Goal: Task Accomplishment & Management: Use online tool/utility

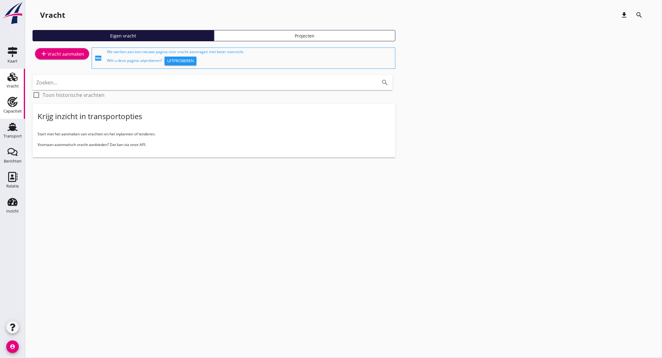
click at [6, 108] on div "Capaciteit" at bounding box center [12, 111] width 18 height 9
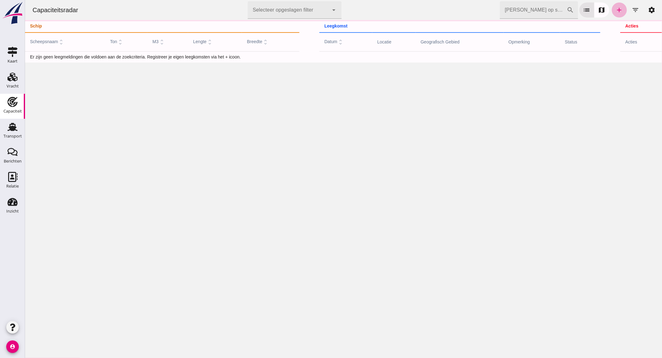
click at [616, 11] on icon "add" at bounding box center [620, 10] width 8 height 8
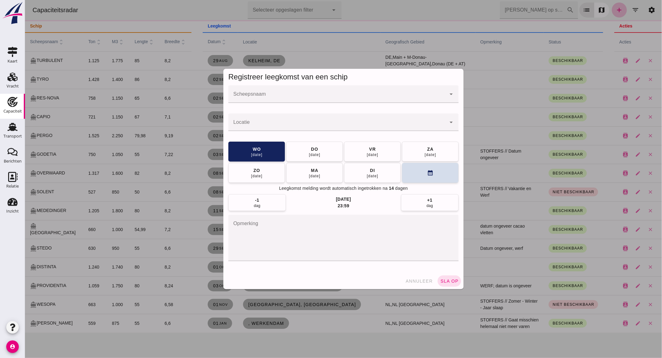
click input "Scheepsnaam"
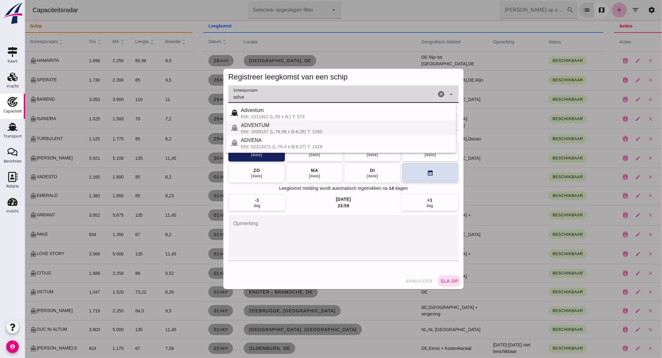
click at [348, 131] on div "ENI: 2006157 (L:78.98 x B:8.26) T: 1060" at bounding box center [346, 131] width 210 height 5
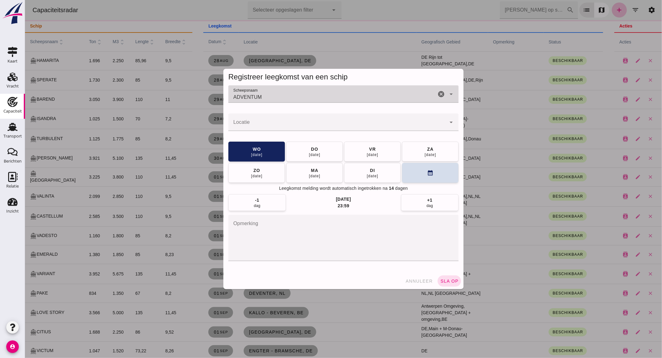
type input "ADVENTUM"
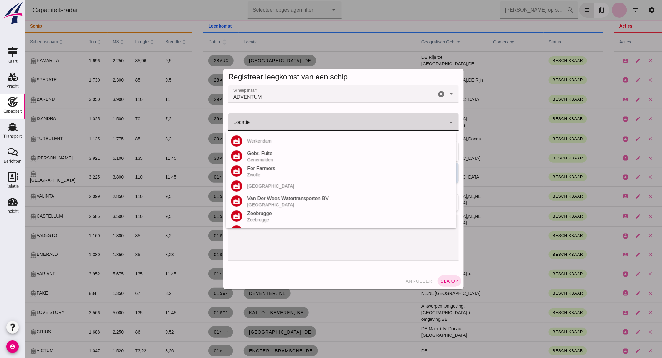
click input "Locatie"
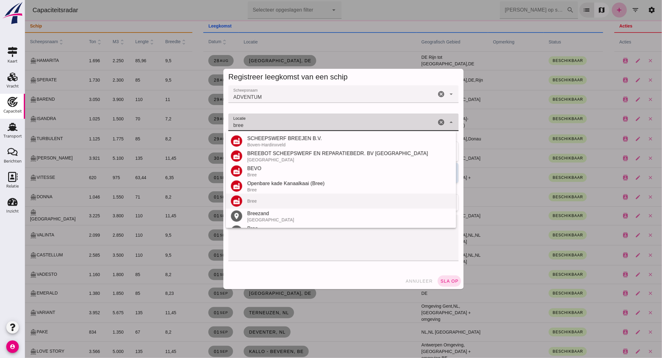
click at [284, 199] on div "Bree" at bounding box center [349, 201] width 204 height 5
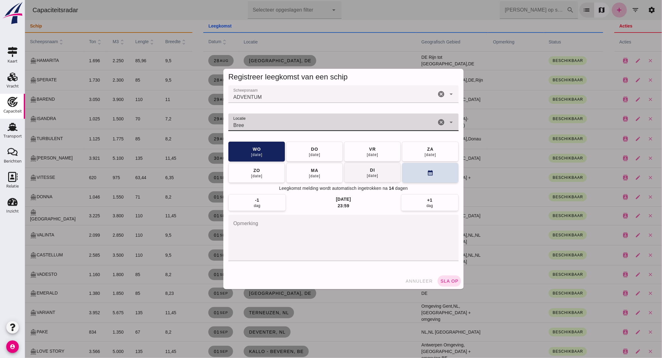
type input "Bree"
click div "[DATE]"
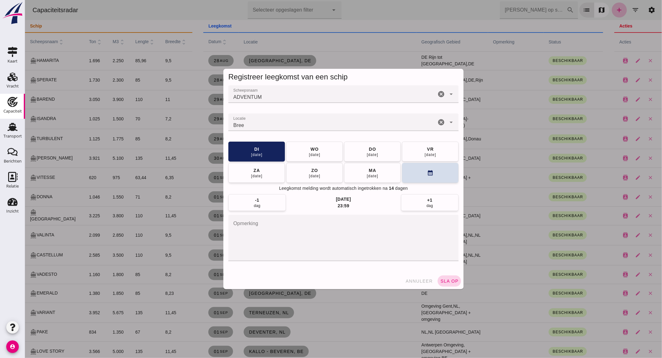
click button "sla op"
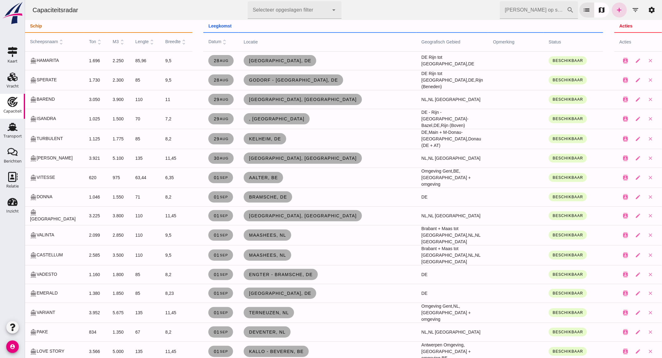
click input "[PERSON_NAME] op scheepsnaam"
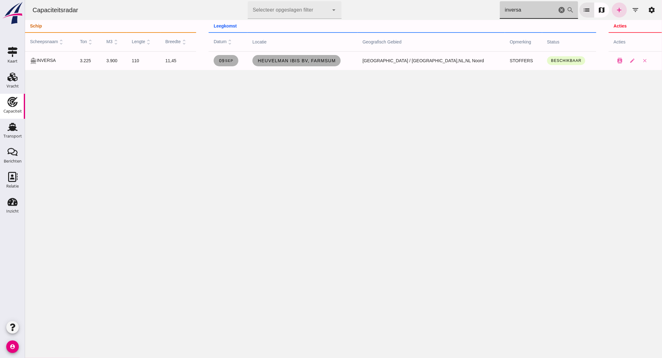
type input "inversa"
